Goal: Information Seeking & Learning: Find specific fact

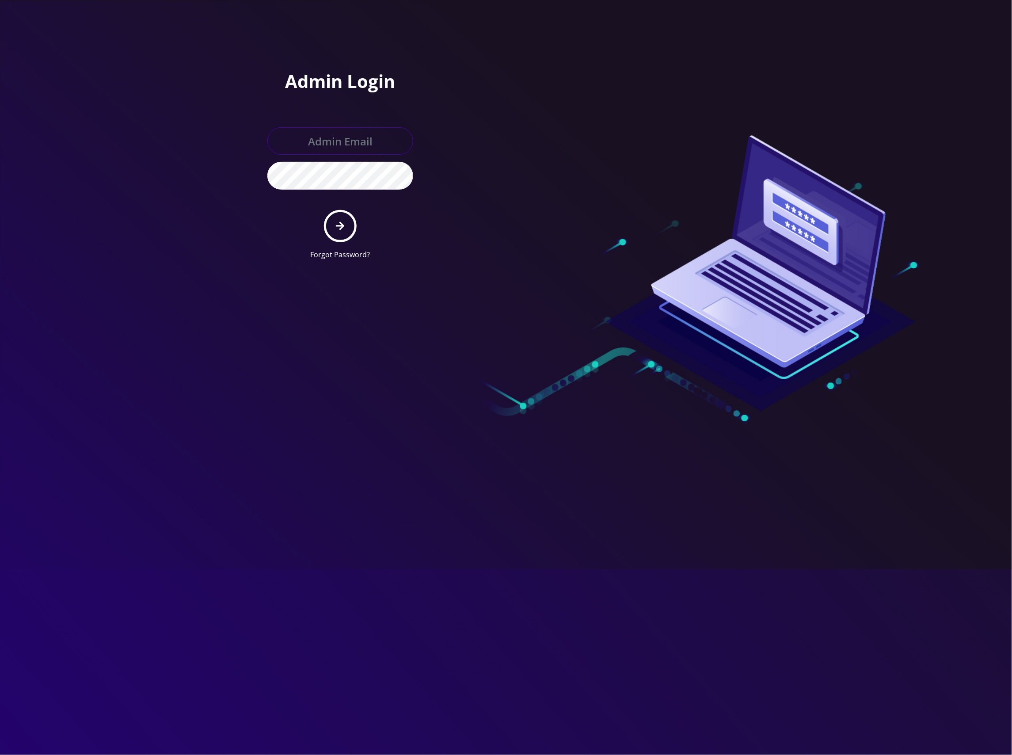
type input "[EMAIL_ADDRESS][DOMAIN_NAME]"
click at [339, 232] on button "submit" at bounding box center [340, 226] width 32 height 32
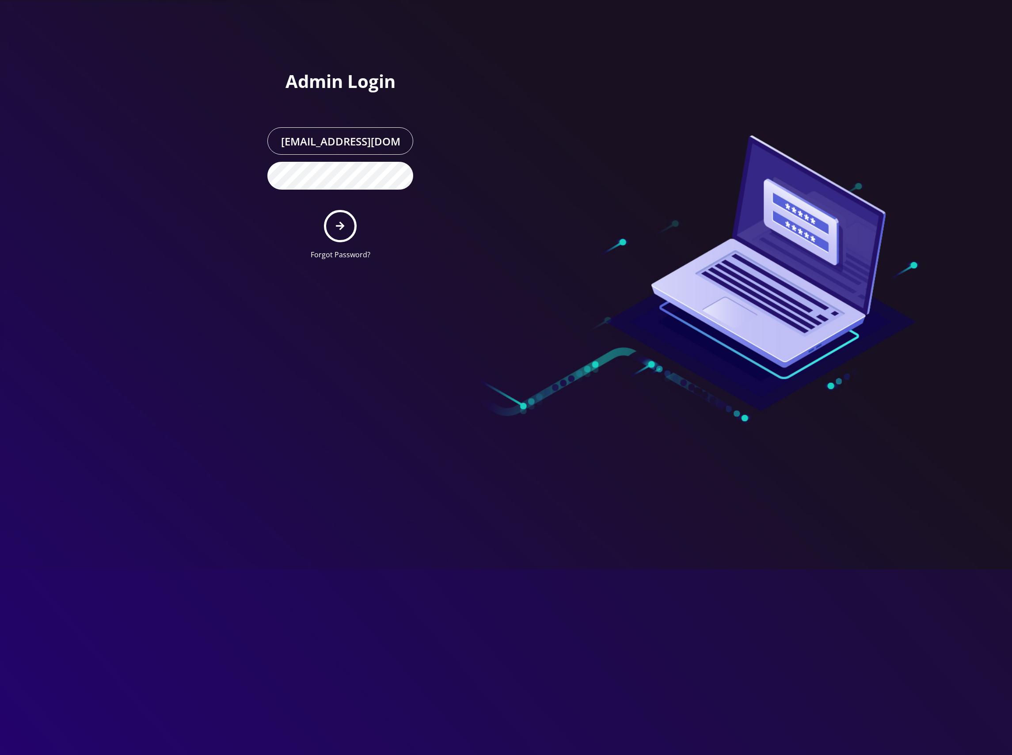
click at [341, 220] on button "submit" at bounding box center [340, 226] width 32 height 32
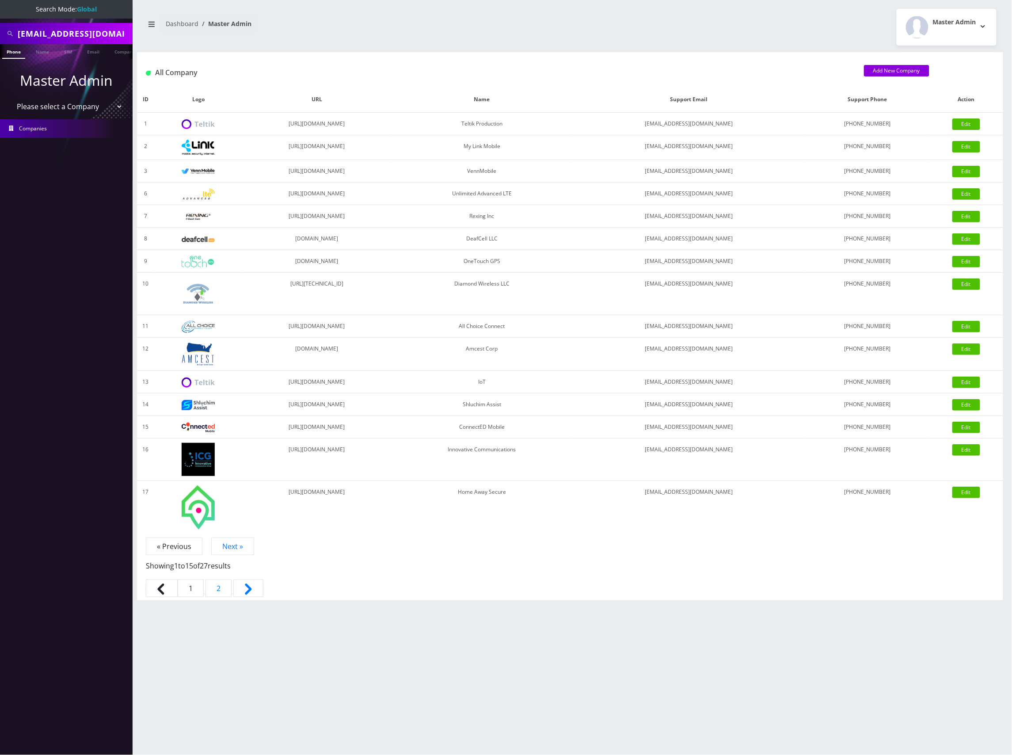
click at [93, 34] on input "rivkalieberman7@gmail.com" at bounding box center [74, 33] width 113 height 17
click at [73, 31] on input "rivkalieberman7@gmail.com" at bounding box center [74, 33] width 113 height 17
paste input "205239381"
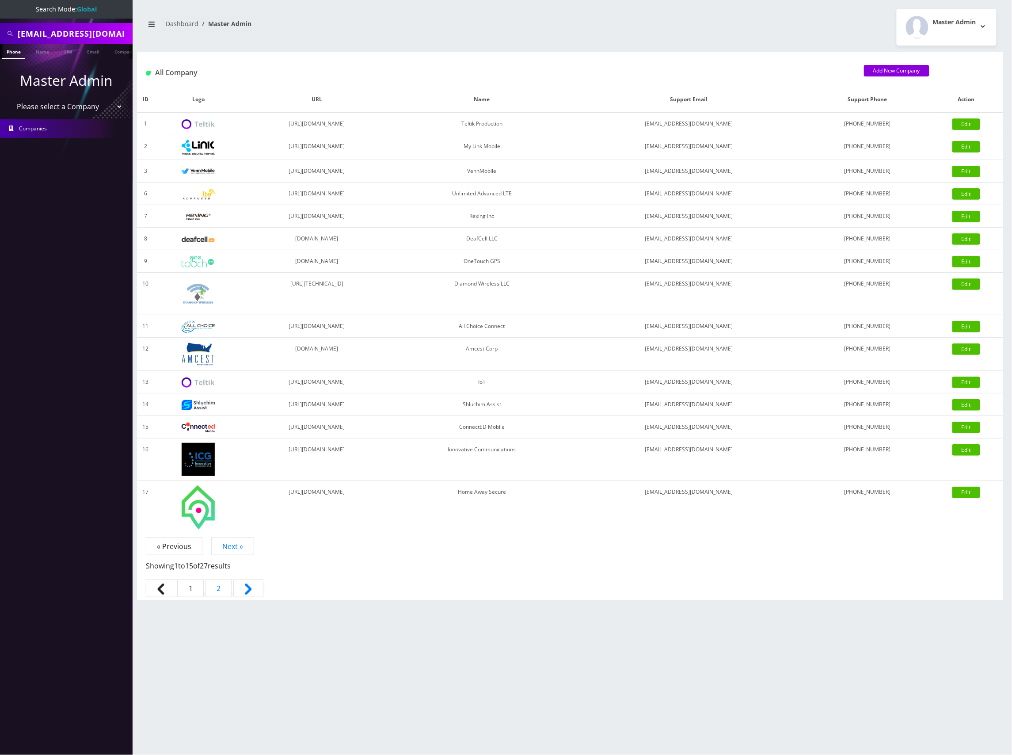
paste input "text"
type input "2052393817"
click at [16, 55] on link "Phone" at bounding box center [13, 51] width 23 height 15
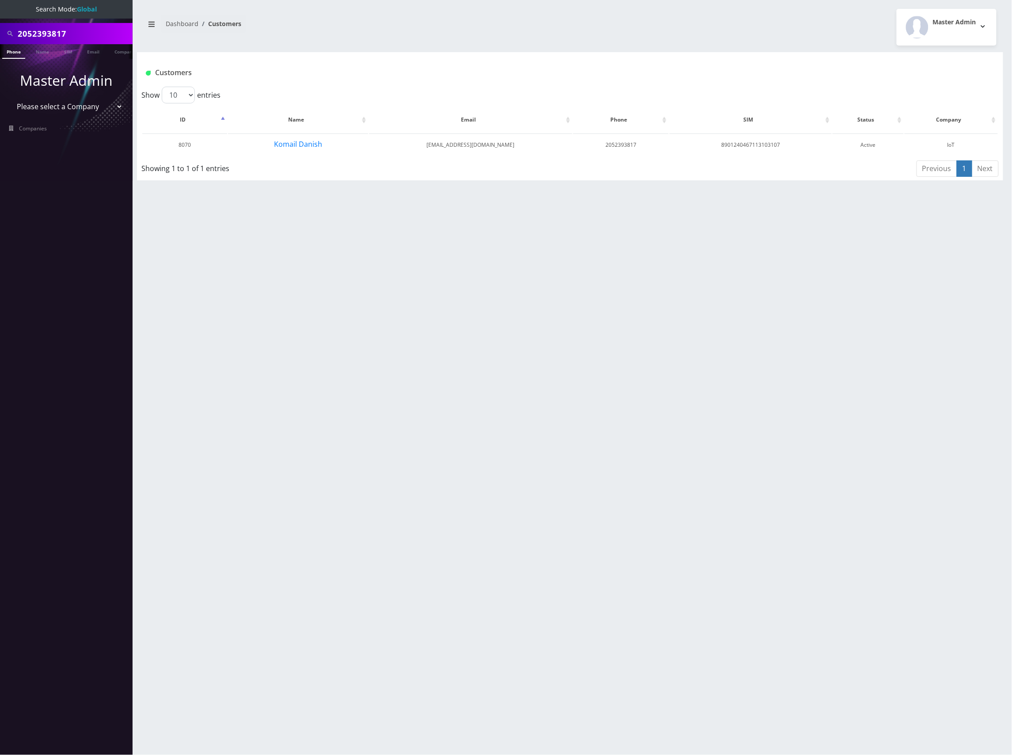
click at [778, 57] on div "Customers" at bounding box center [570, 69] width 866 height 34
click at [775, 149] on td "8901240467113103107" at bounding box center [750, 144] width 162 height 23
click at [766, 144] on td "8901240467113103107" at bounding box center [750, 144] width 162 height 23
drag, startPoint x: 766, startPoint y: 144, endPoint x: 782, endPoint y: 141, distance: 15.6
click at [767, 144] on td "8901240467113103107" at bounding box center [750, 144] width 162 height 23
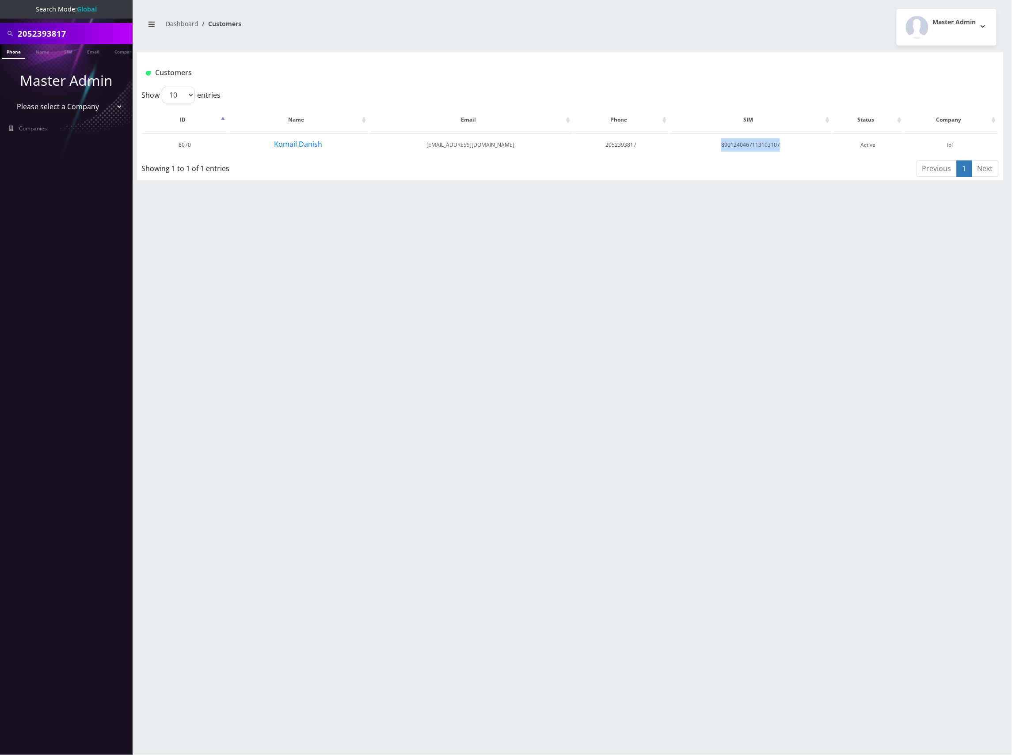
copy td "8901240467113103107"
